Goal: Check status: Check status

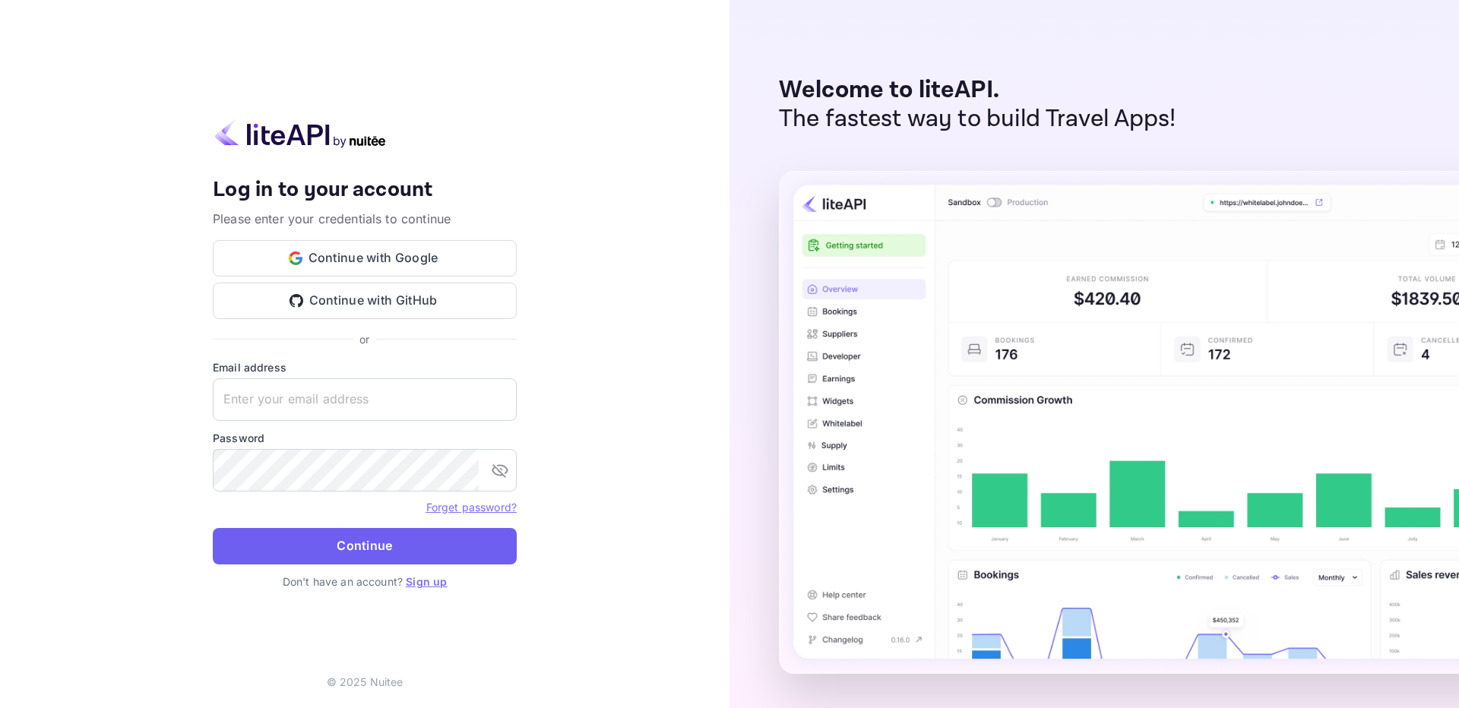
type input "[EMAIL_ADDRESS][DOMAIN_NAME]"
click at [372, 548] on button "Continue" at bounding box center [365, 546] width 304 height 36
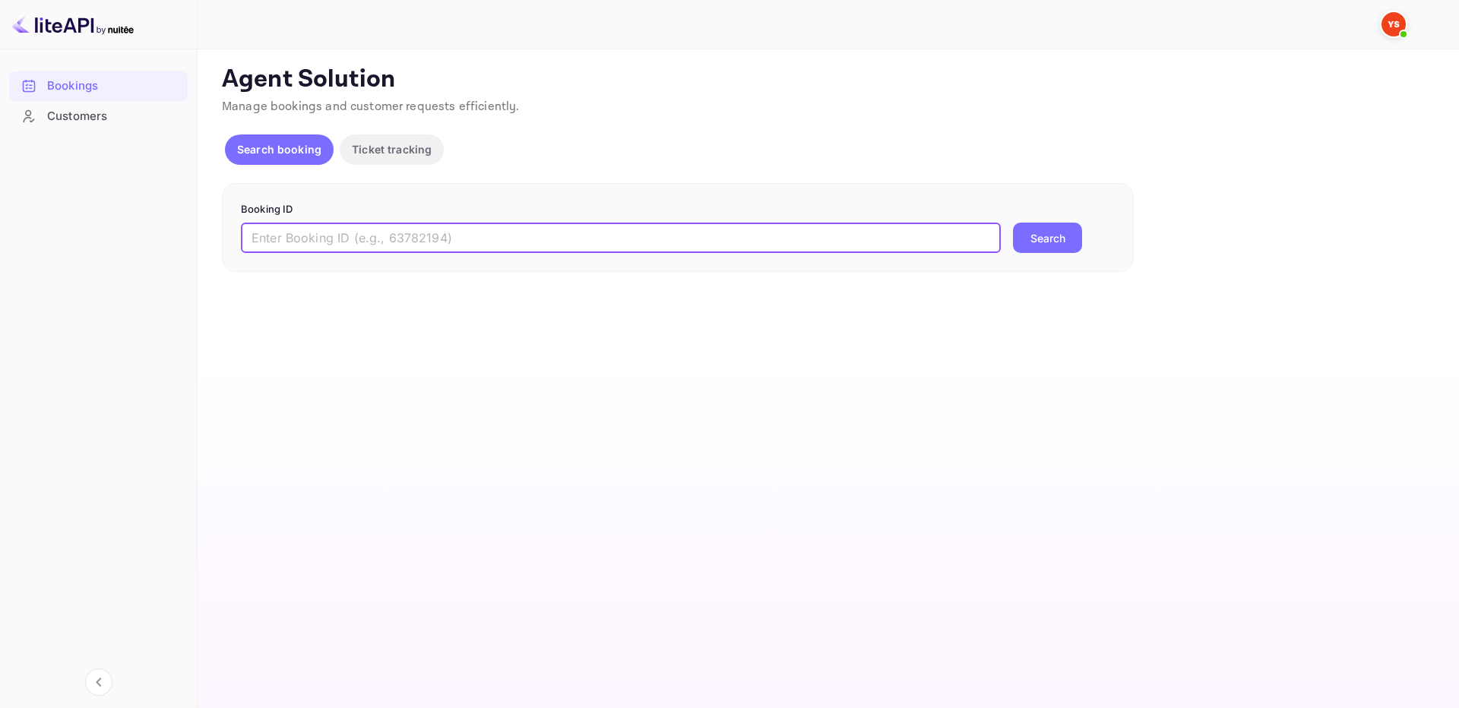
click at [534, 237] on input "text" at bounding box center [621, 238] width 760 height 30
paste input "9138477"
type input "9138477"
click at [1065, 240] on button "Search" at bounding box center [1047, 238] width 69 height 30
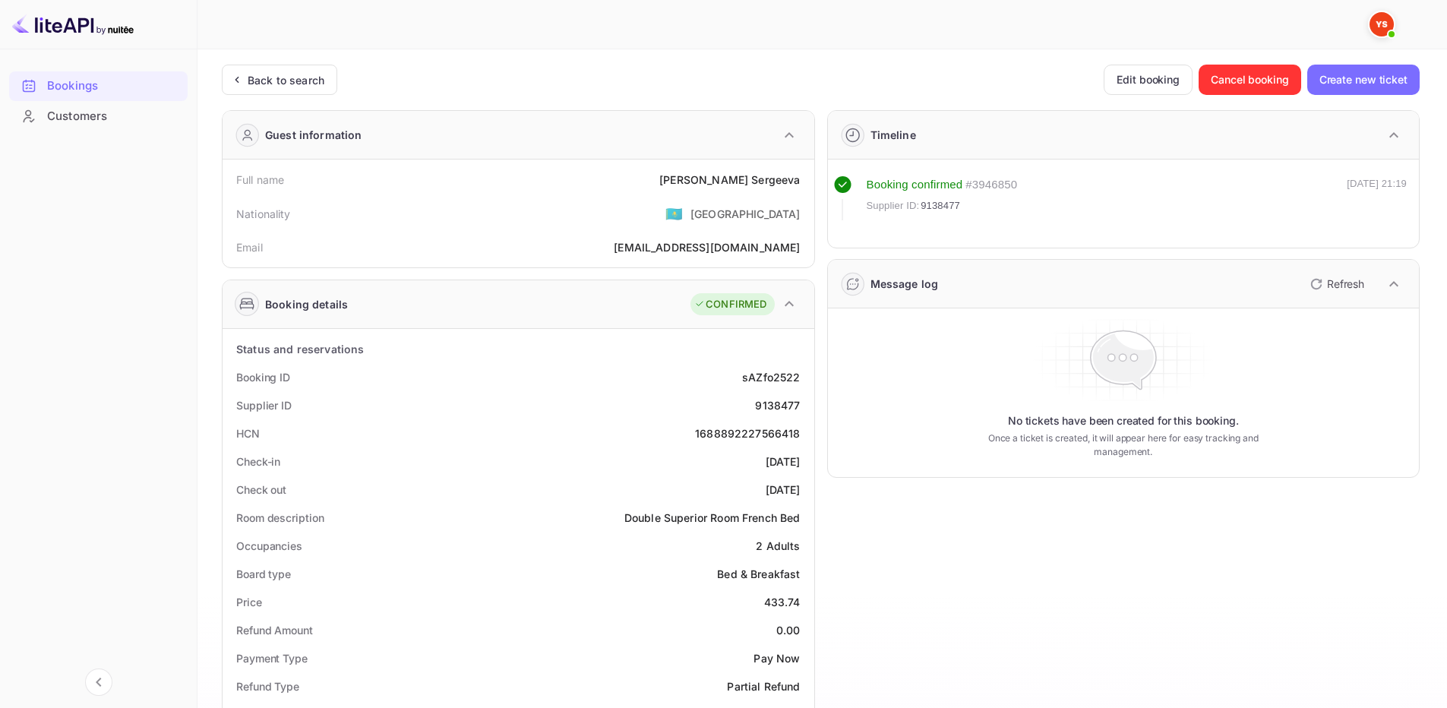
click at [881, 91] on div "Back to search Edit booking Cancel booking Create new ticket" at bounding box center [821, 80] width 1198 height 30
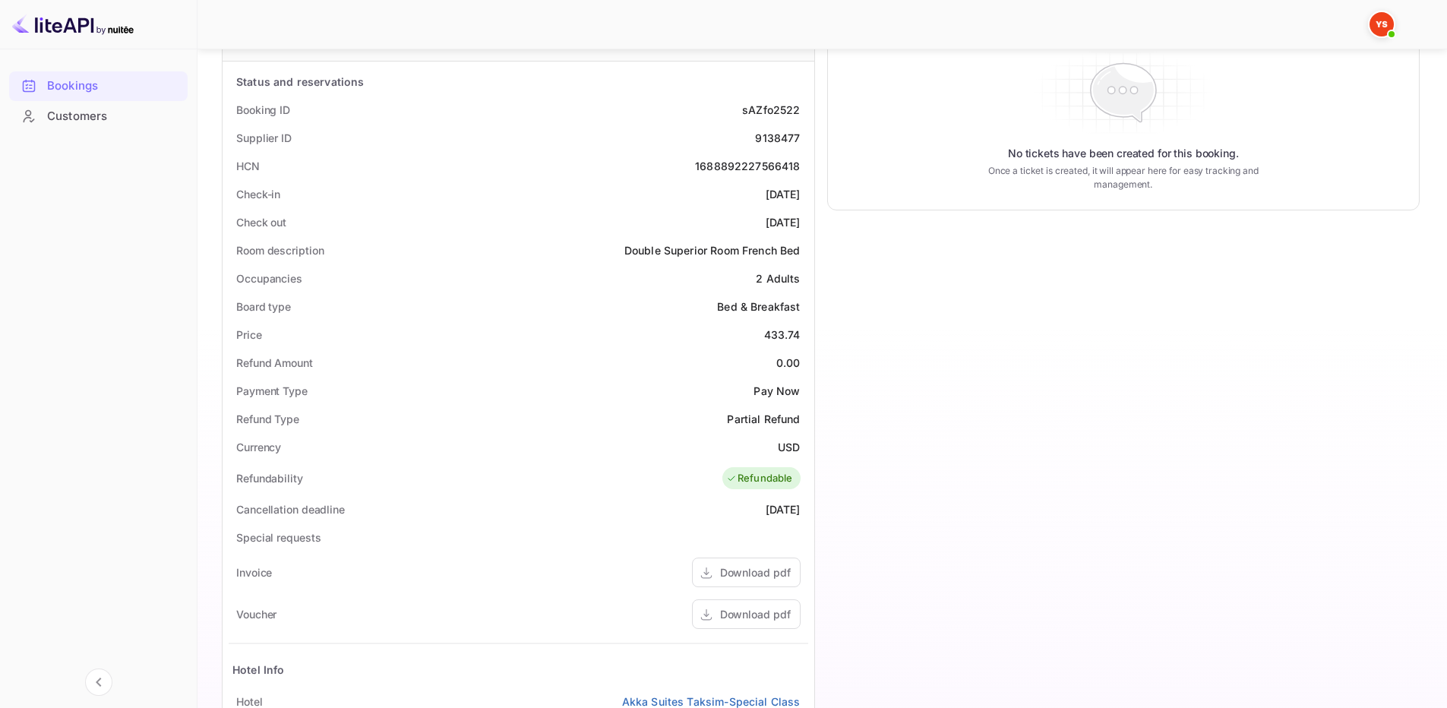
scroll to position [456, 0]
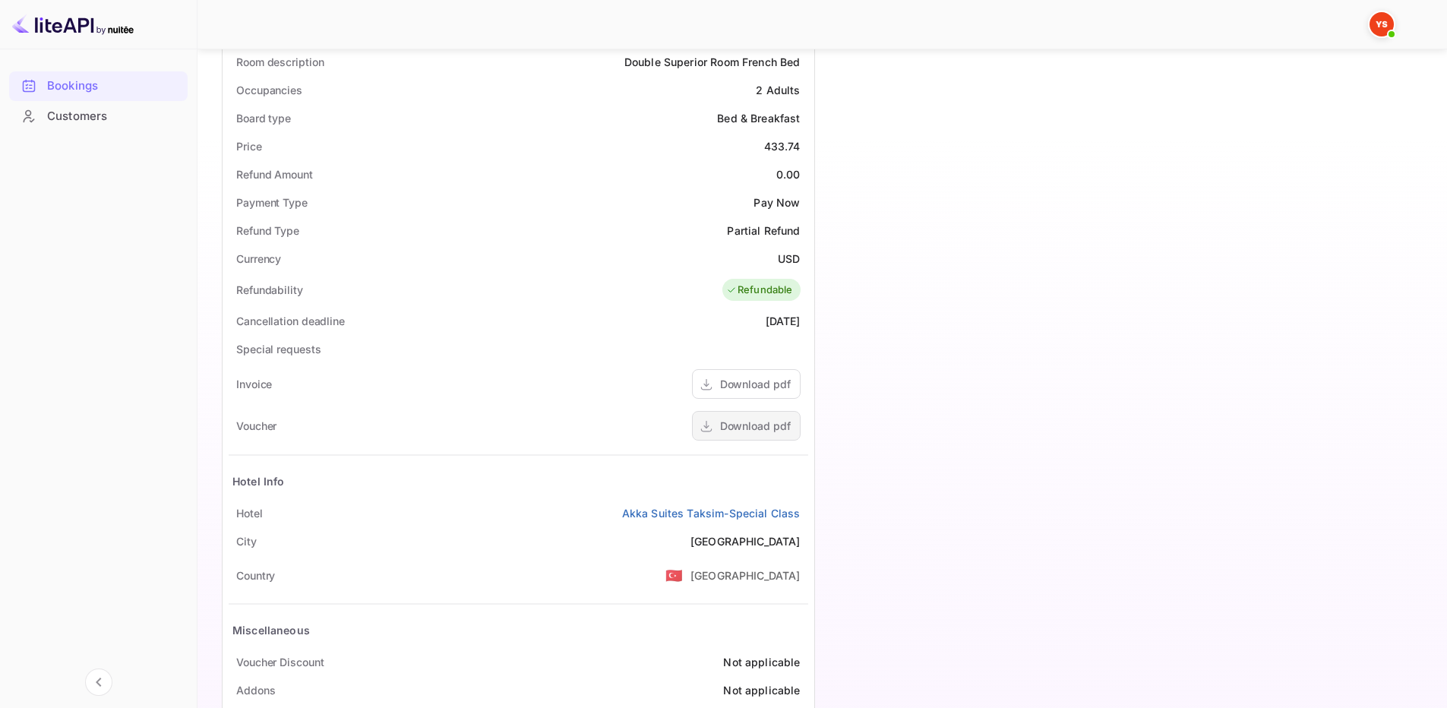
click at [752, 429] on div "Download pdf" at bounding box center [755, 426] width 71 height 16
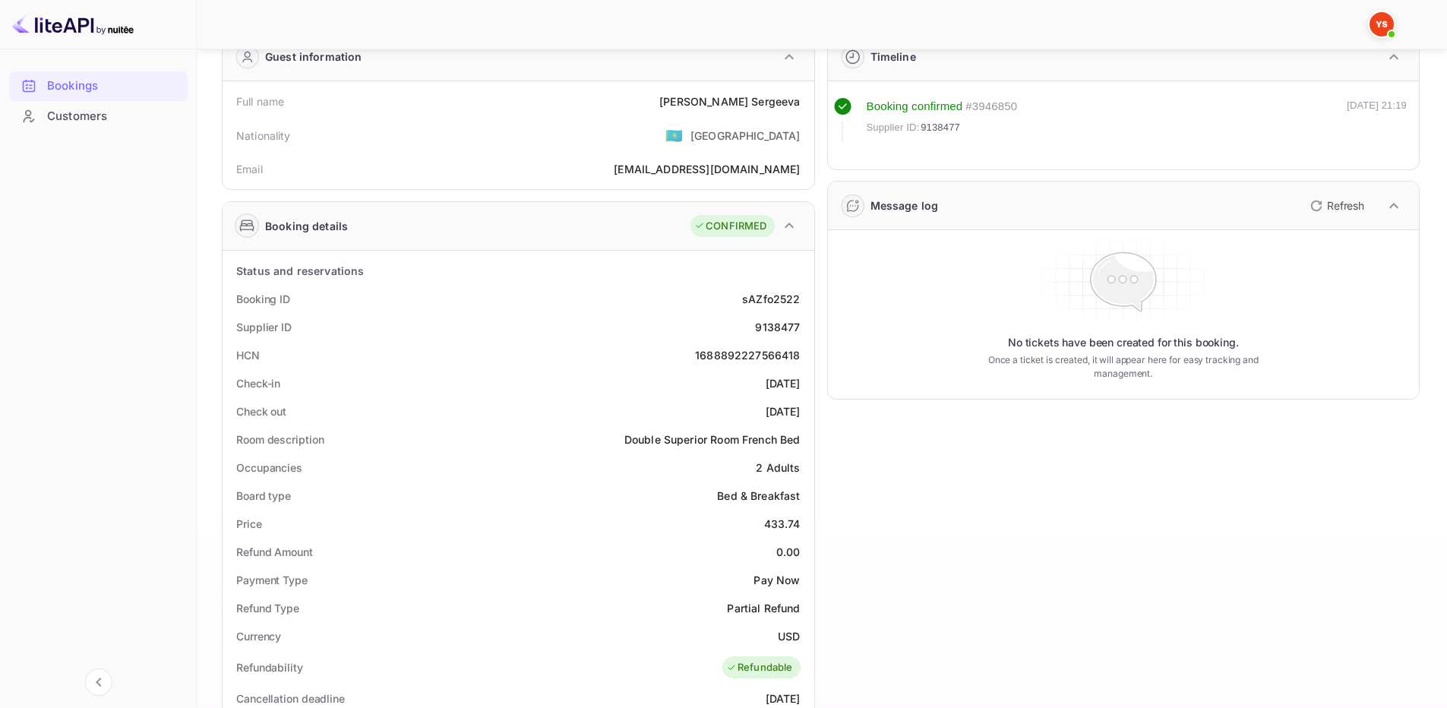
scroll to position [77, 0]
drag, startPoint x: 234, startPoint y: 298, endPoint x: 811, endPoint y: 418, distance: 589.1
click at [811, 418] on div "Status and reservations Booking ID sAZfo2522 Supplier ID 9138477 HCN 1688892227…" at bounding box center [519, 683] width 592 height 865
copy div "Booking ID sAZfo2522 Supplier ID 9138477 HCN 1688892227566418 Check-in [DATE] C…"
click at [824, 316] on div "Timeline Booking confirmed # 3946850 Supplier ID: 9138477 [DATE] 21:19 Message …" at bounding box center [1118, 575] width 606 height 1108
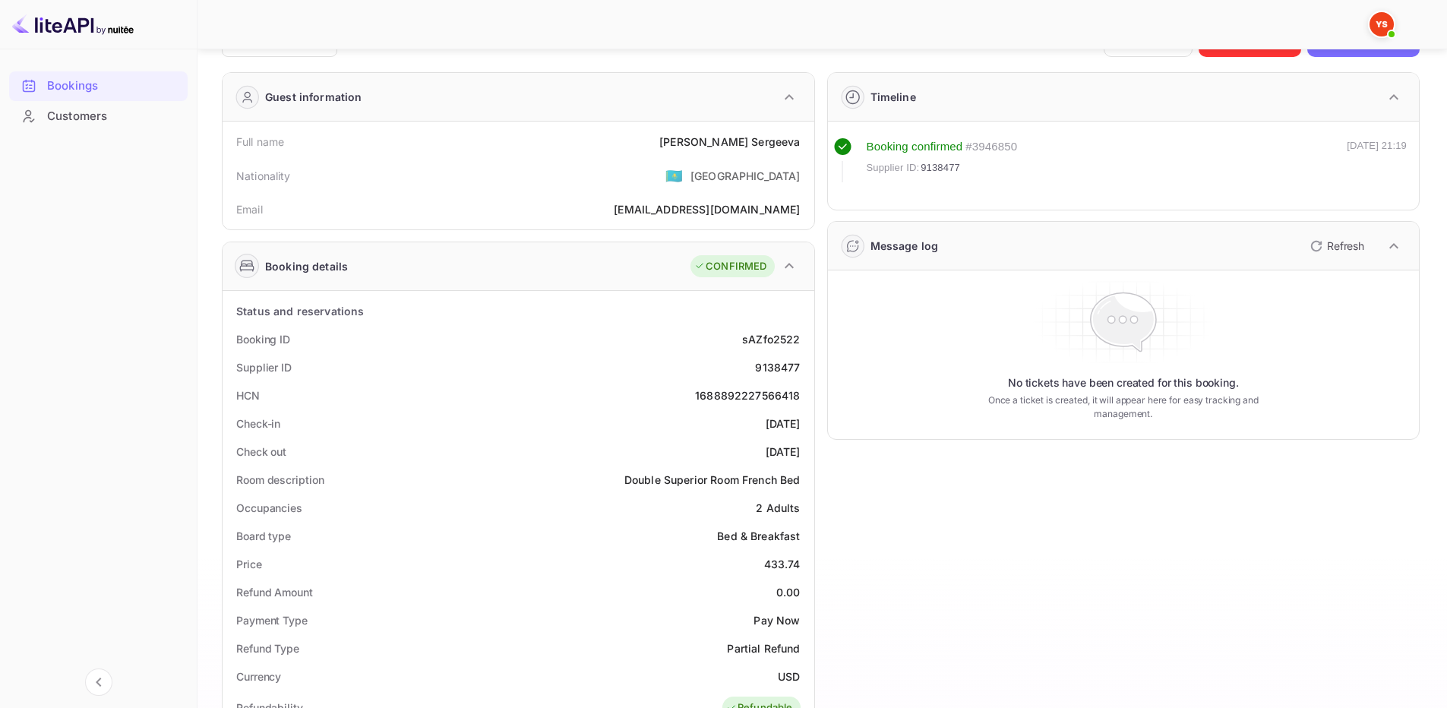
scroll to position [0, 0]
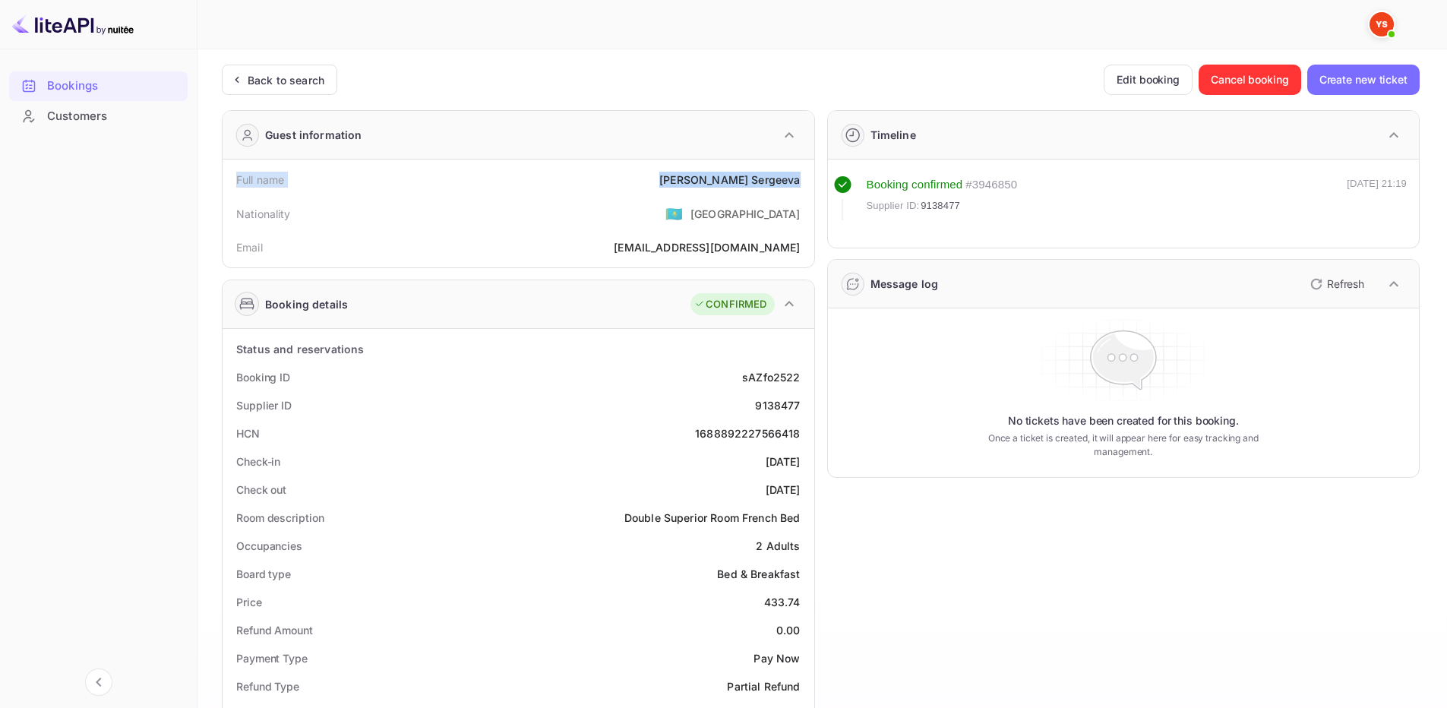
drag, startPoint x: 236, startPoint y: 180, endPoint x: 802, endPoint y: 186, distance: 566.1
click at [802, 186] on div "Full name [PERSON_NAME]" at bounding box center [519, 180] width 580 height 28
copy div "Full name [PERSON_NAME]"
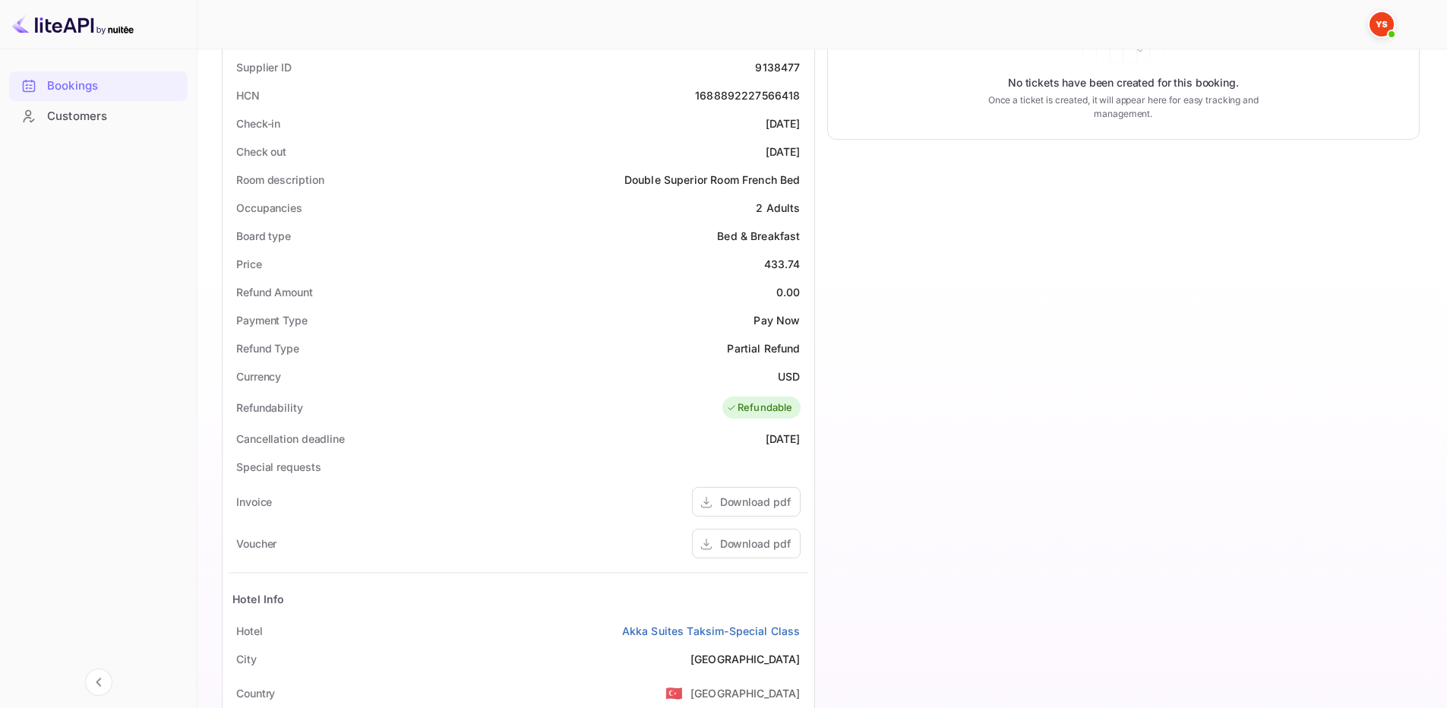
scroll to position [516, 0]
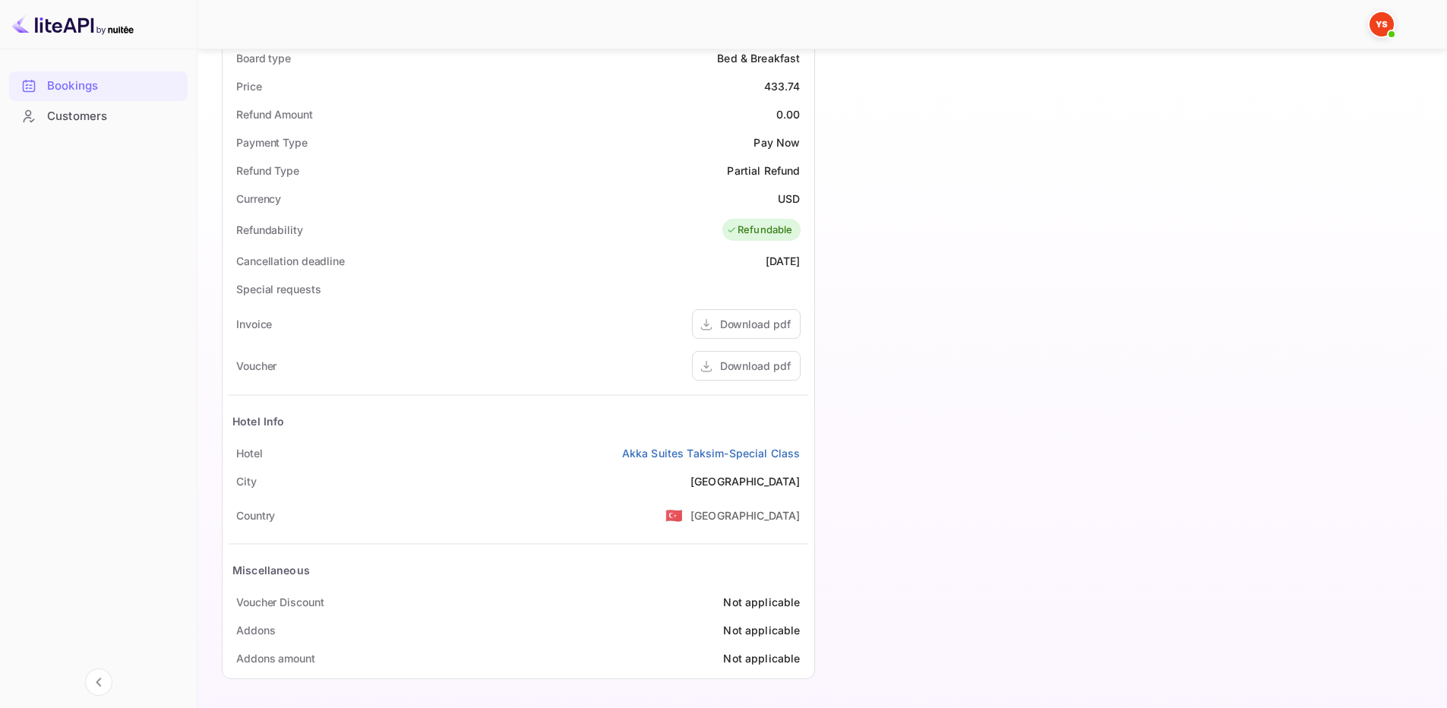
click at [840, 434] on div "Timeline Booking confirmed # 3946850 Supplier ID: 9138477 [DATE] 21:19 Message …" at bounding box center [1118, 136] width 606 height 1108
drag, startPoint x: 237, startPoint y: 452, endPoint x: 801, endPoint y: 454, distance: 563.8
click at [801, 454] on div "[GEOGRAPHIC_DATA] Taksim-Special Class" at bounding box center [519, 453] width 580 height 28
copy div "[GEOGRAPHIC_DATA] Taksim-Special Class"
